Goal: Task Accomplishment & Management: Manage account settings

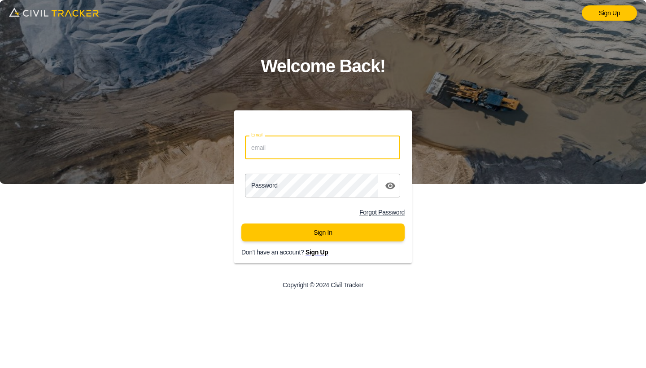
type input "falkenblick72@gmail.com"
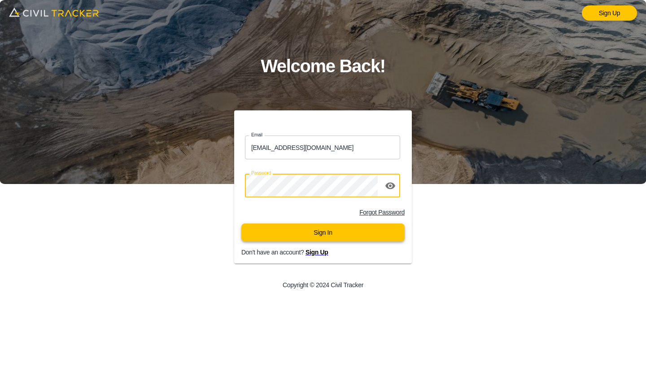
click at [319, 234] on button "Sign In" at bounding box center [322, 232] width 163 height 18
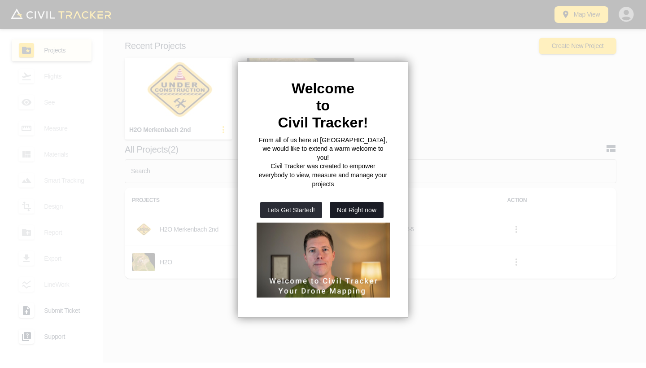
click at [347, 202] on button "Not Right now" at bounding box center [357, 210] width 54 height 16
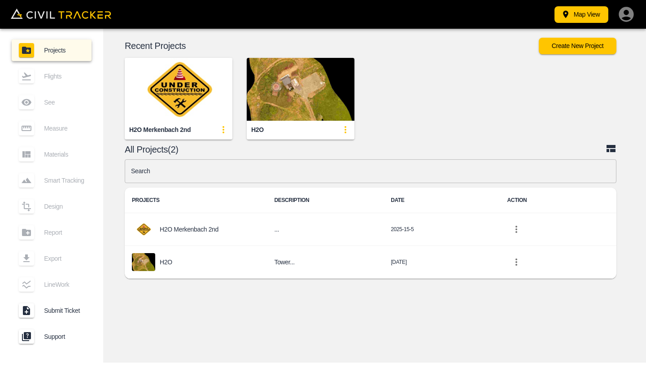
click at [622, 17] on icon "button" at bounding box center [625, 14] width 15 height 15
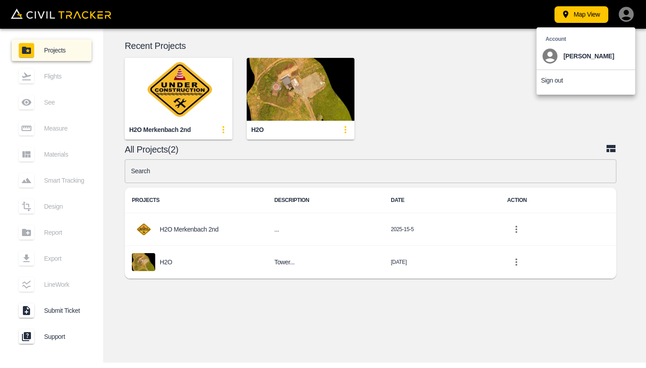
click at [554, 57] on icon at bounding box center [549, 56] width 15 height 15
click at [557, 40] on p "Account" at bounding box center [587, 38] width 85 height 7
click at [476, 69] on div at bounding box center [323, 184] width 646 height 368
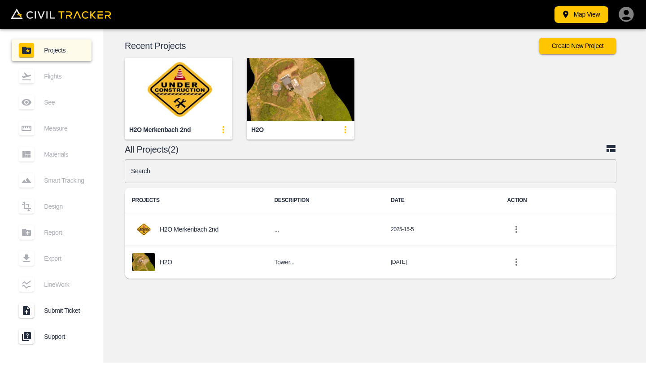
click at [628, 13] on icon "button" at bounding box center [626, 14] width 18 height 18
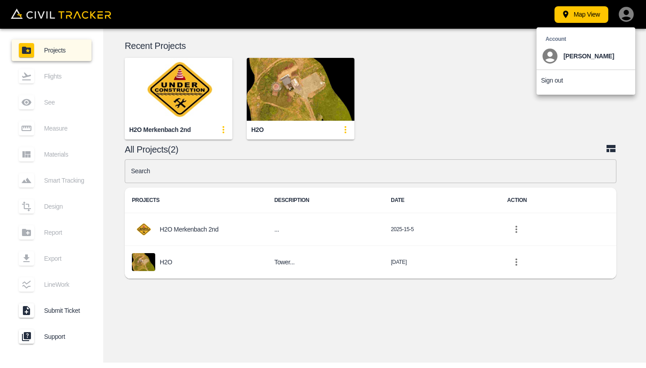
click at [592, 56] on p "[PERSON_NAME]" at bounding box center [588, 55] width 51 height 7
click at [548, 58] on icon at bounding box center [549, 56] width 15 height 15
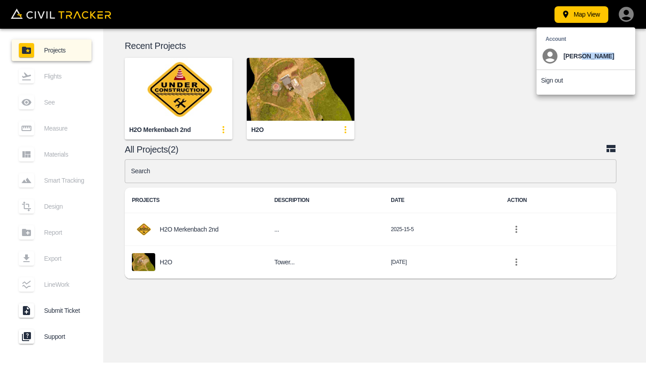
click at [548, 82] on p "Sign out" at bounding box center [552, 80] width 22 height 7
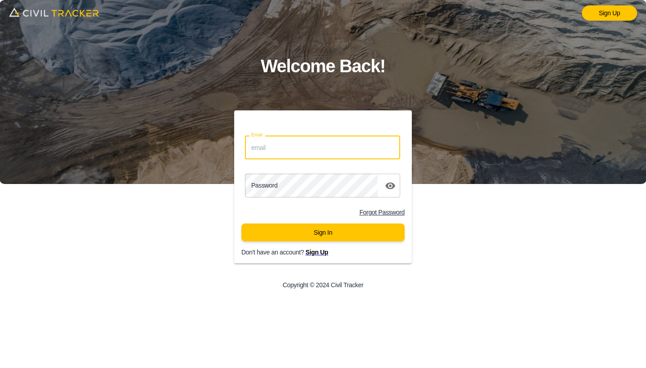
type input "falkenblick72@gmail.com"
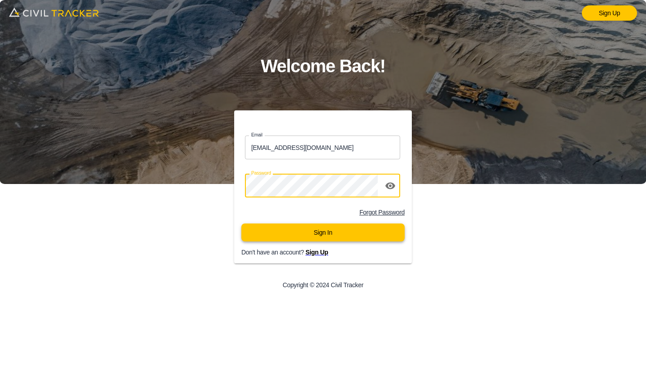
click at [315, 233] on button "Sign In" at bounding box center [322, 232] width 163 height 18
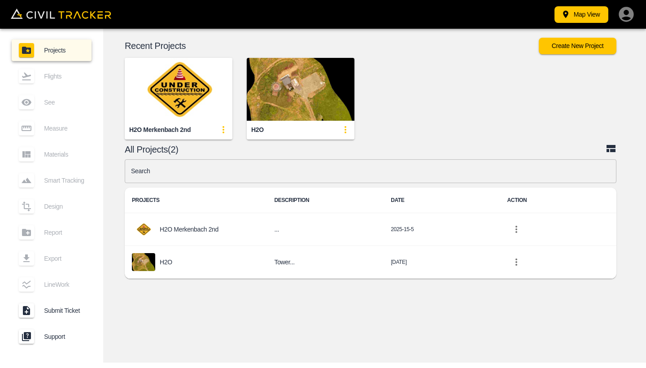
click at [44, 16] on img at bounding box center [61, 14] width 100 height 10
click at [57, 49] on span "Projects" at bounding box center [64, 50] width 40 height 7
click at [628, 18] on icon "button" at bounding box center [626, 14] width 18 height 18
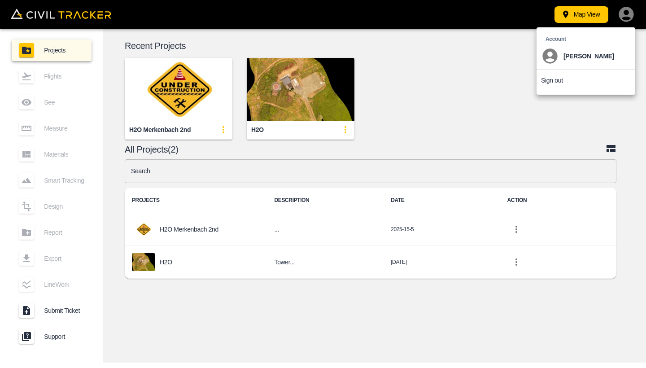
click at [553, 54] on icon at bounding box center [549, 56] width 15 height 15
click at [553, 56] on icon at bounding box center [549, 56] width 15 height 15
click at [601, 57] on p "[PERSON_NAME]" at bounding box center [588, 55] width 51 height 7
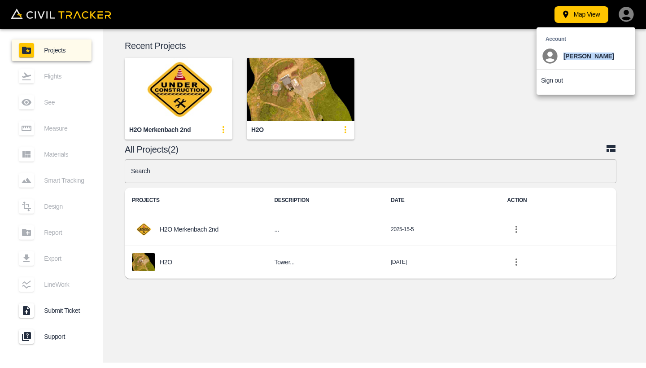
click at [602, 56] on p "[PERSON_NAME]" at bounding box center [588, 55] width 51 height 7
drag, startPoint x: 606, startPoint y: 57, endPoint x: 600, endPoint y: 52, distance: 7.7
click at [606, 57] on p "[PERSON_NAME]" at bounding box center [588, 55] width 51 height 7
click at [613, 57] on div "[PERSON_NAME]" at bounding box center [586, 56] width 90 height 18
click at [627, 55] on div "[PERSON_NAME]" at bounding box center [586, 56] width 90 height 18
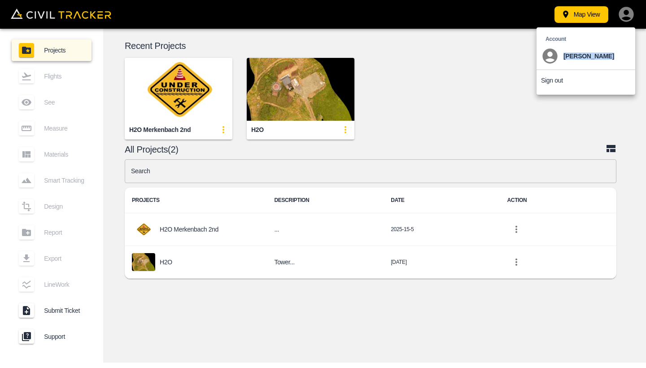
drag, startPoint x: 627, startPoint y: 55, endPoint x: 633, endPoint y: 57, distance: 6.0
click at [627, 55] on div "[PERSON_NAME]" at bounding box center [586, 56] width 90 height 18
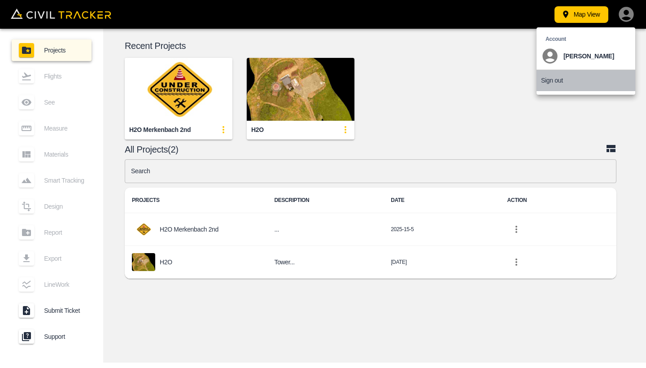
click at [589, 84] on li "Sign out" at bounding box center [585, 80] width 99 height 21
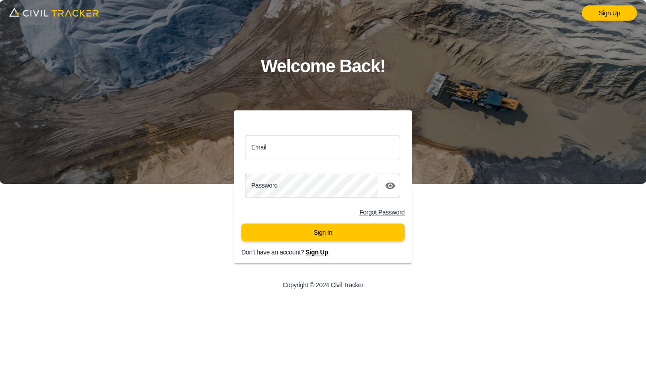
click at [472, 147] on img at bounding box center [323, 92] width 646 height 184
type input "falkenblick72@gmail.com"
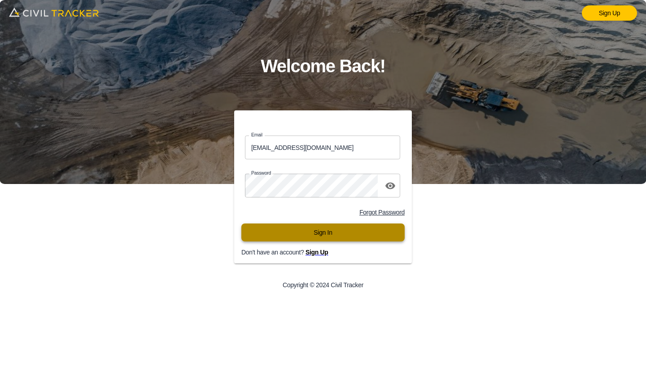
click at [315, 231] on button "Sign In" at bounding box center [322, 232] width 163 height 18
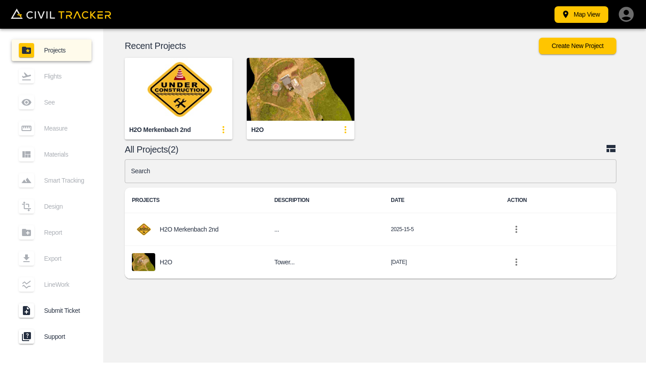
click at [624, 13] on icon "button" at bounding box center [626, 14] width 18 height 18
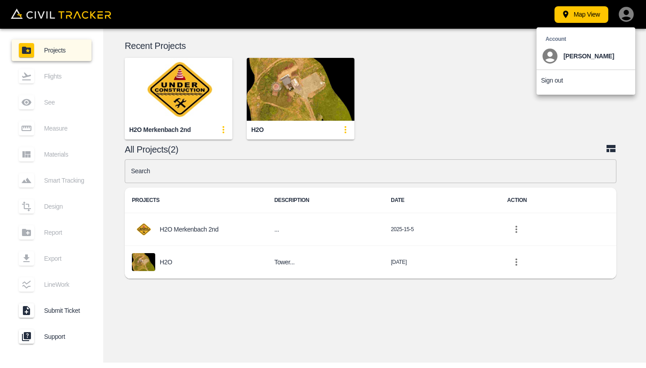
click at [588, 56] on p "[PERSON_NAME]" at bounding box center [588, 55] width 51 height 7
click at [560, 36] on p "Account" at bounding box center [587, 38] width 85 height 7
drag, startPoint x: 560, startPoint y: 37, endPoint x: 581, endPoint y: 36, distance: 20.6
click at [561, 37] on p "Account" at bounding box center [587, 38] width 85 height 7
click at [590, 38] on p "Account" at bounding box center [587, 38] width 85 height 7
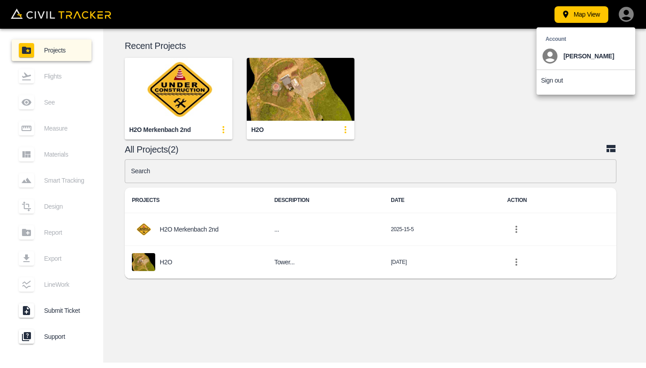
drag, startPoint x: 590, startPoint y: 38, endPoint x: 595, endPoint y: 36, distance: 5.4
click at [590, 38] on p "Account" at bounding box center [587, 38] width 85 height 7
click at [627, 13] on div at bounding box center [323, 184] width 646 height 368
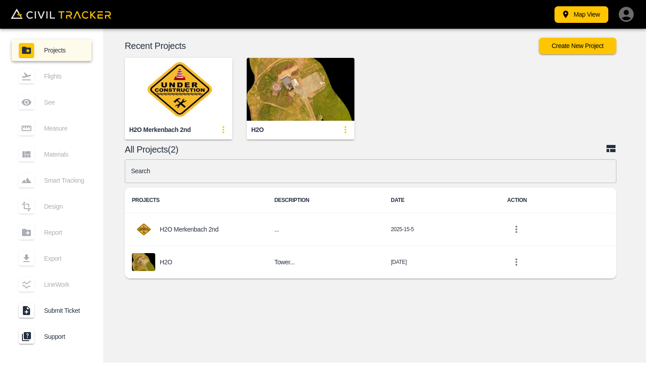
click at [624, 16] on icon "button" at bounding box center [626, 14] width 18 height 18
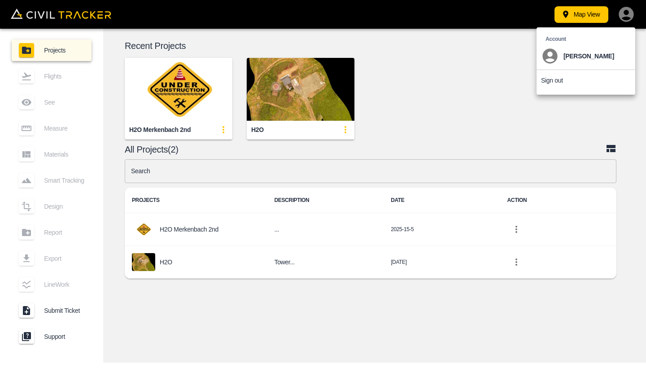
drag, startPoint x: 549, startPoint y: 15, endPoint x: 537, endPoint y: 18, distance: 12.9
click at [547, 14] on div at bounding box center [323, 184] width 646 height 368
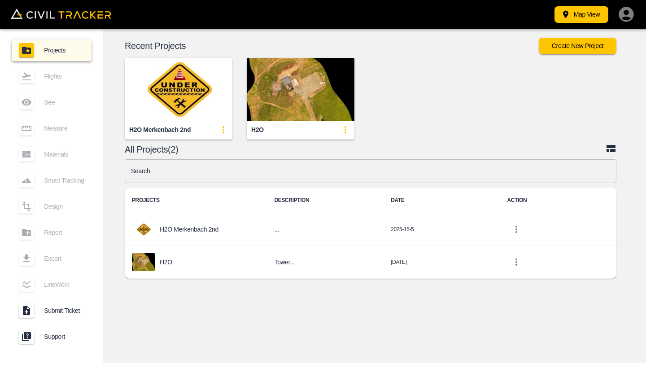
drag, startPoint x: 533, startPoint y: 33, endPoint x: 595, endPoint y: 37, distance: 62.0
click at [583, 36] on div "Recent Projects Create New Project H2O Merkenbach 2nd H2O All Projects(2) Searc…" at bounding box center [374, 160] width 543 height 263
click at [624, 16] on icon "button" at bounding box center [626, 14] width 18 height 18
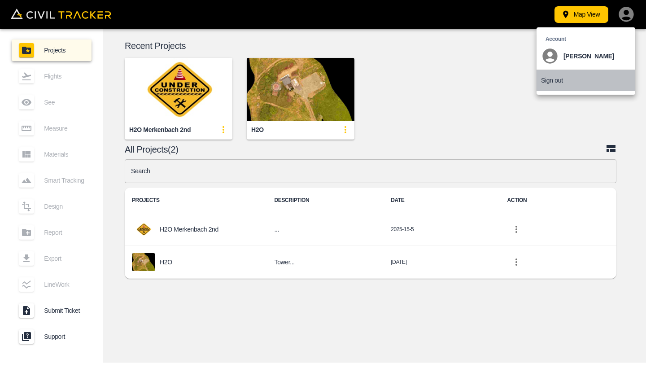
click at [546, 79] on p "Sign out" at bounding box center [552, 80] width 22 height 7
